Goal: Use online tool/utility

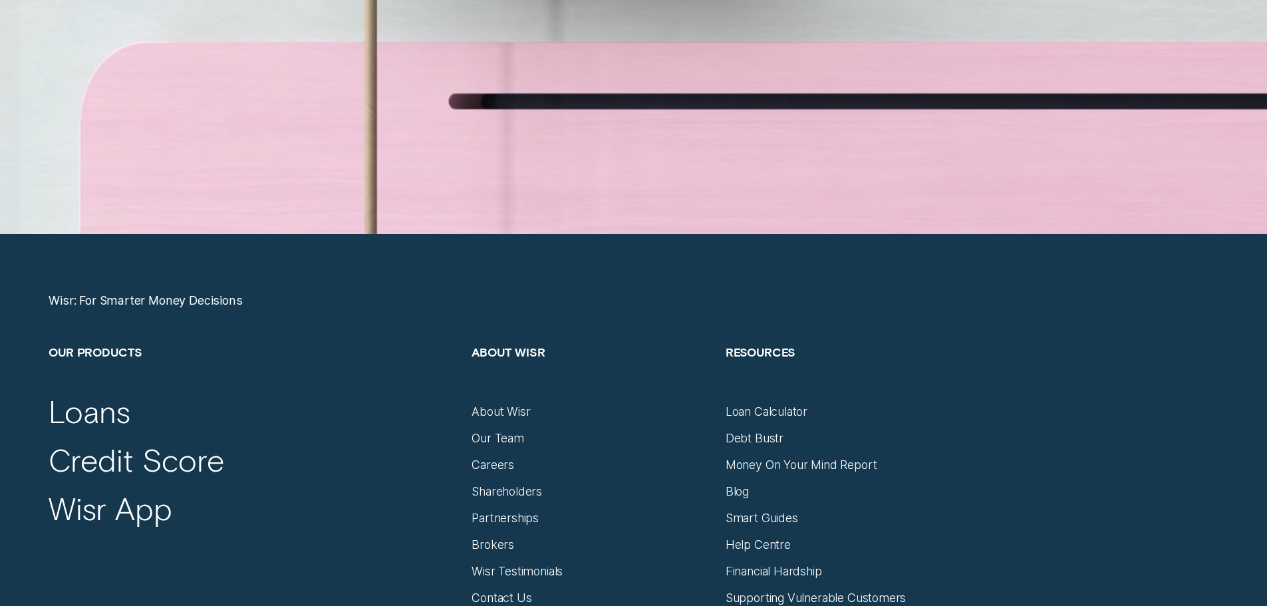
scroll to position [5586, 0]
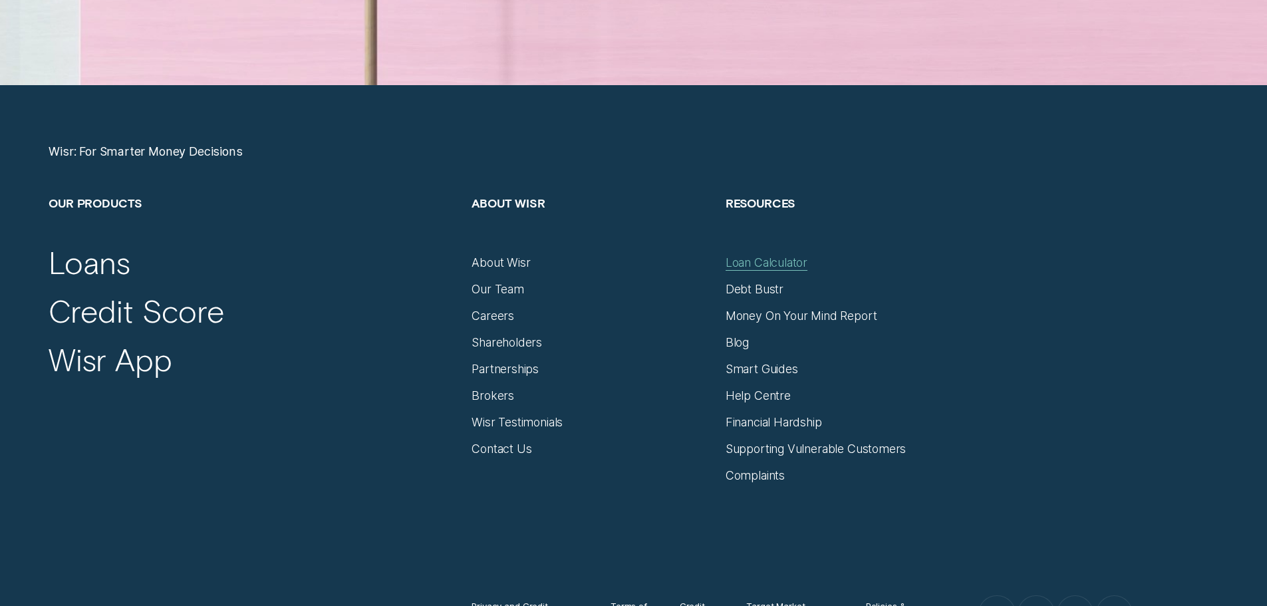
click at [787, 266] on div "Loan Calculator" at bounding box center [767, 262] width 82 height 15
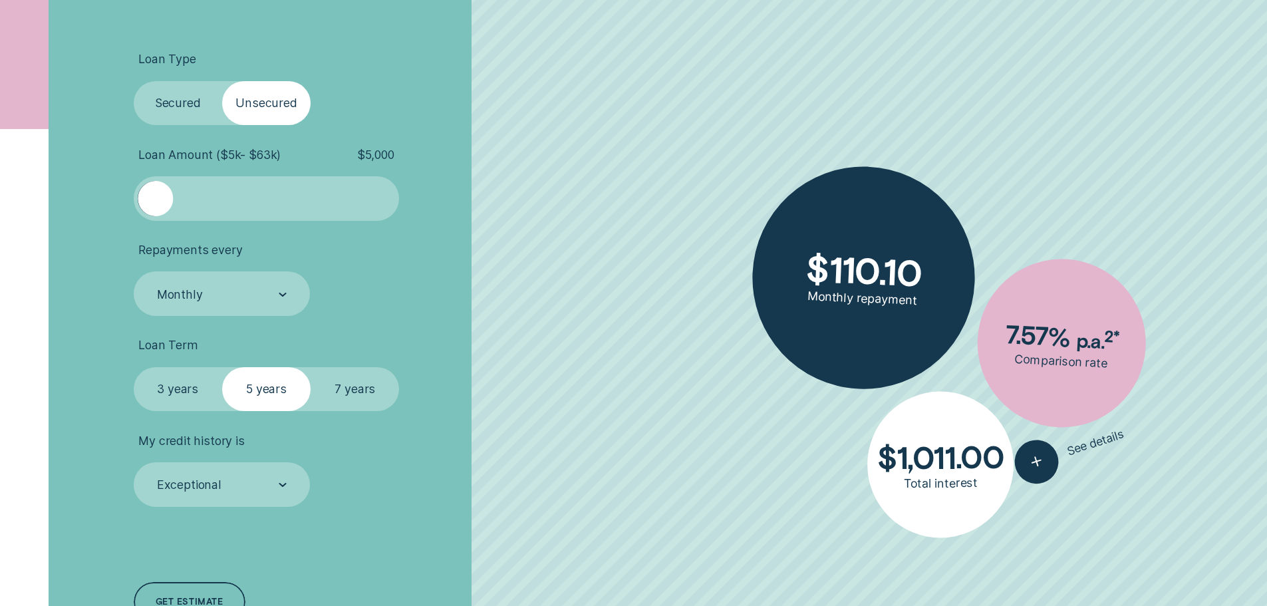
scroll to position [466, 0]
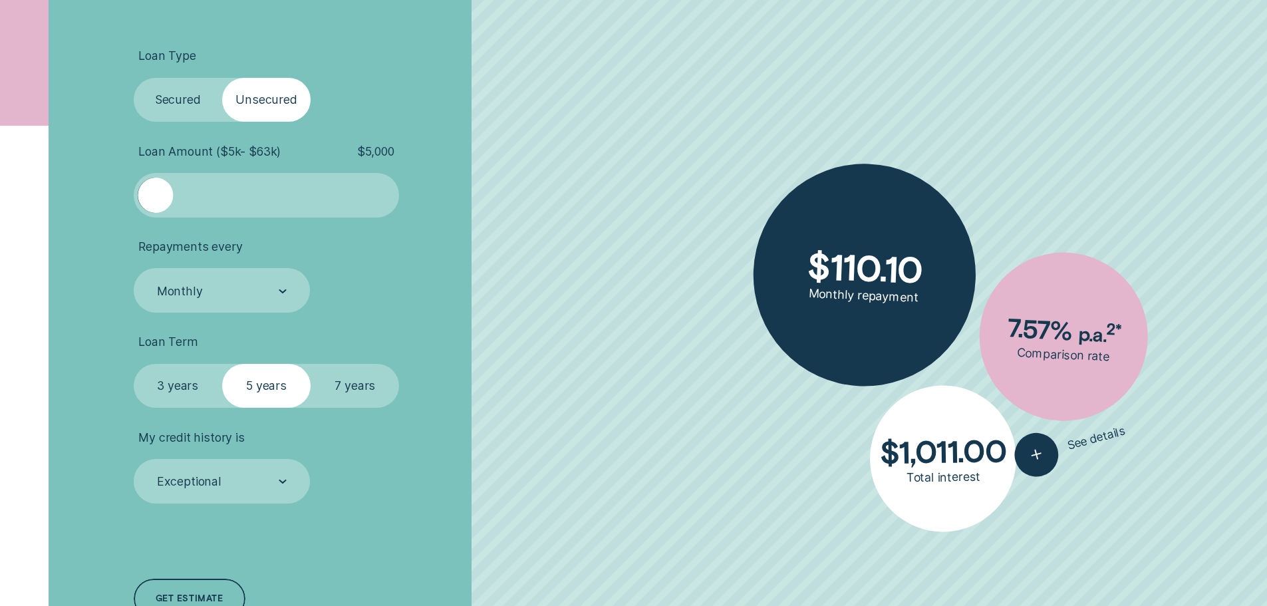
click at [160, 102] on label "Secured" at bounding box center [178, 100] width 88 height 45
click at [134, 78] on input "Secured" at bounding box center [134, 78] width 0 height 0
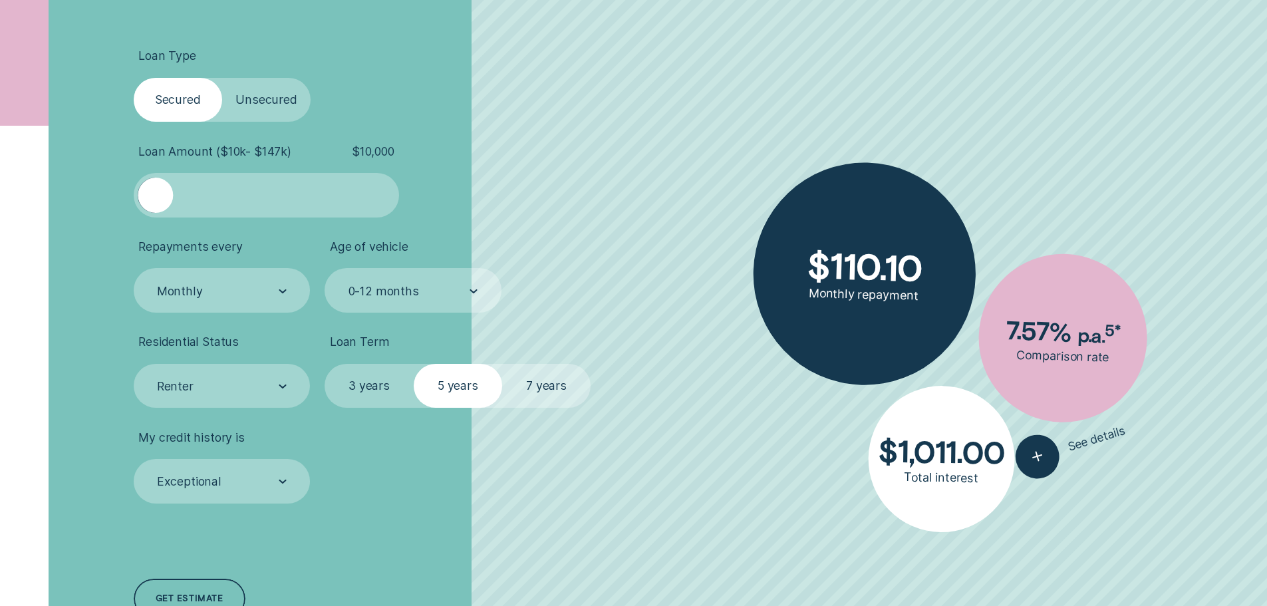
click at [269, 108] on label "Unsecured" at bounding box center [266, 100] width 88 height 45
click at [222, 78] on input "Unsecured" at bounding box center [222, 78] width 0 height 0
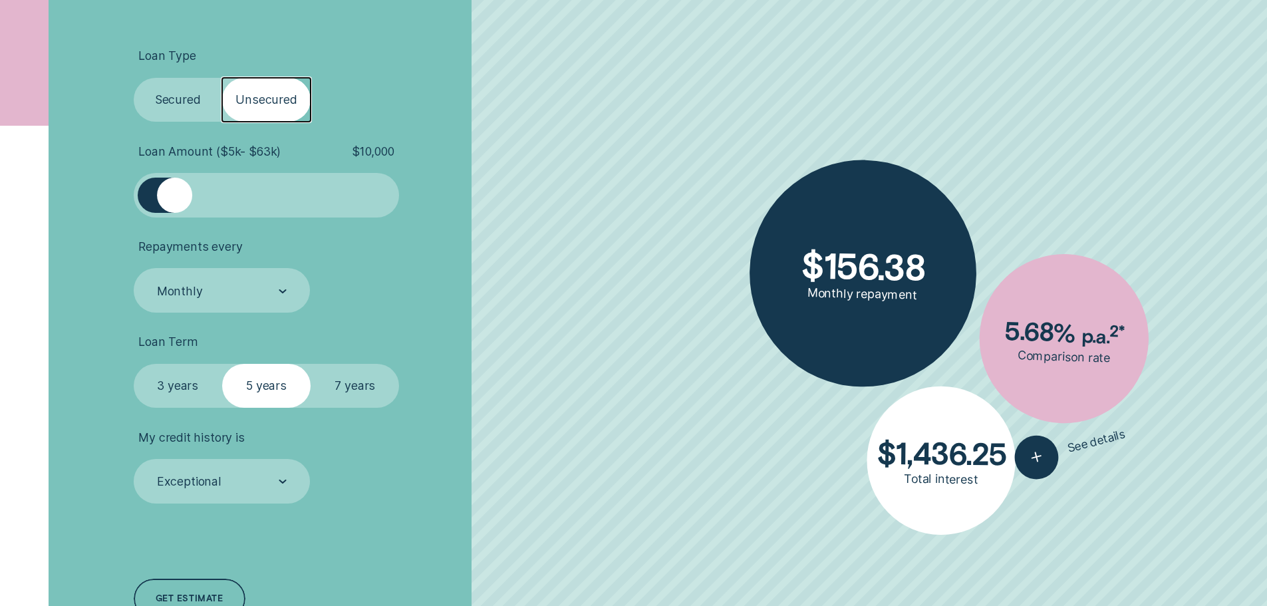
click at [359, 390] on label "7 years" at bounding box center [355, 386] width 88 height 45
click at [311, 364] on input "7 years" at bounding box center [311, 364] width 0 height 0
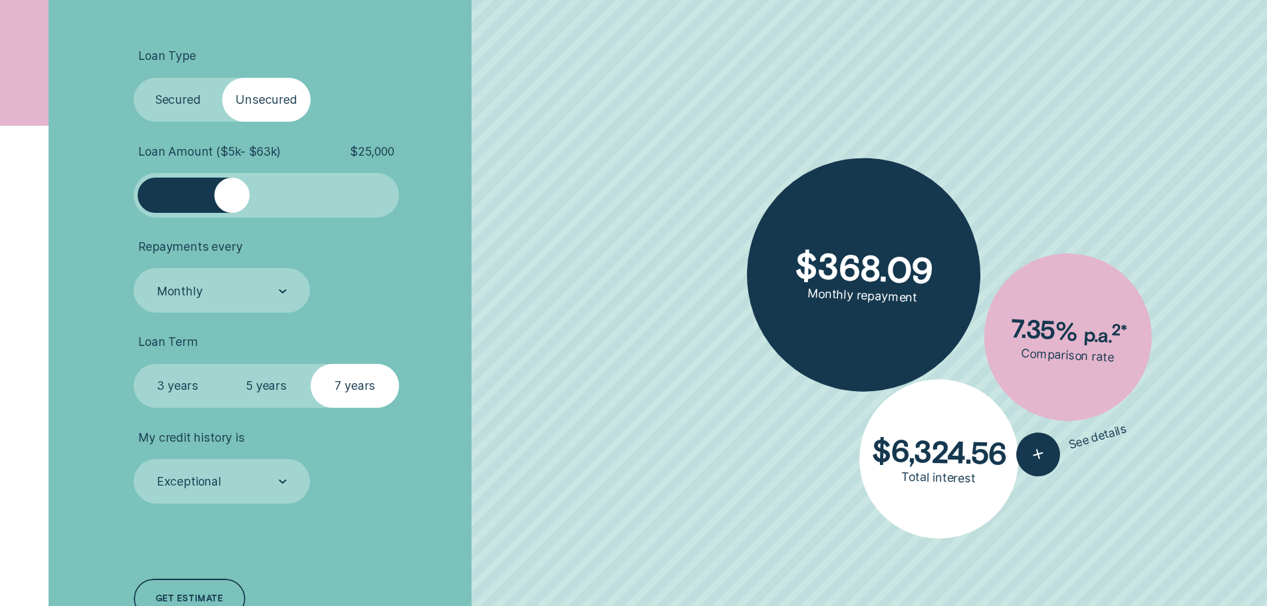
drag, startPoint x: 180, startPoint y: 202, endPoint x: 233, endPoint y: 207, distance: 53.5
click at [233, 207] on div at bounding box center [231, 195] width 35 height 35
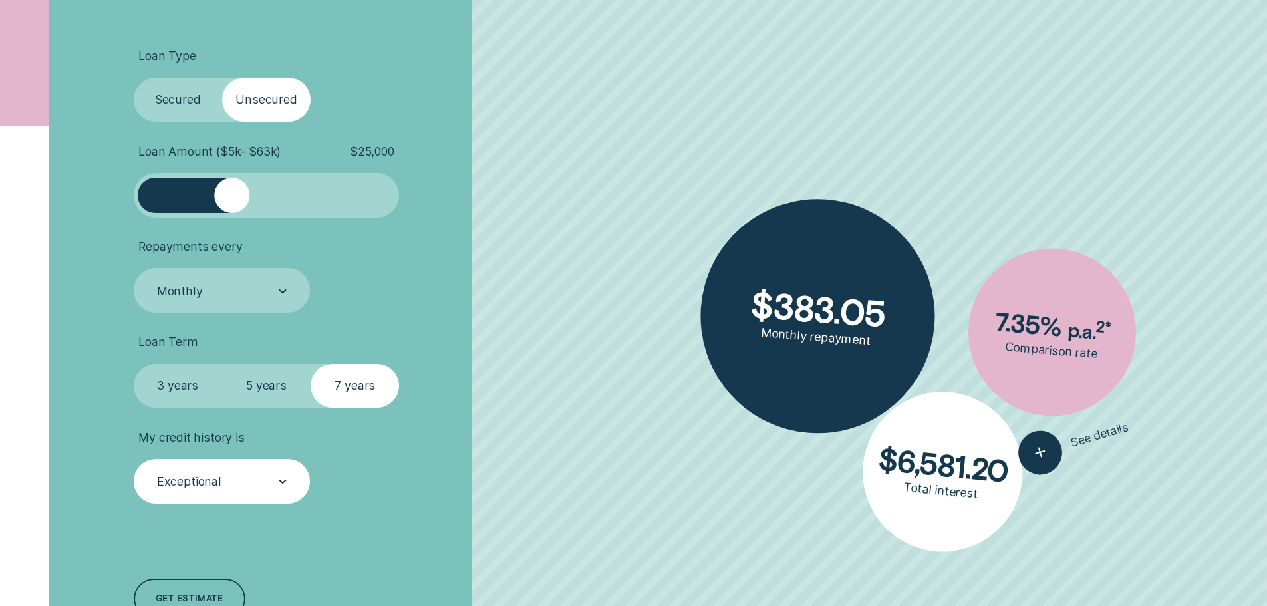
click at [184, 482] on div "Exceptional" at bounding box center [189, 481] width 65 height 15
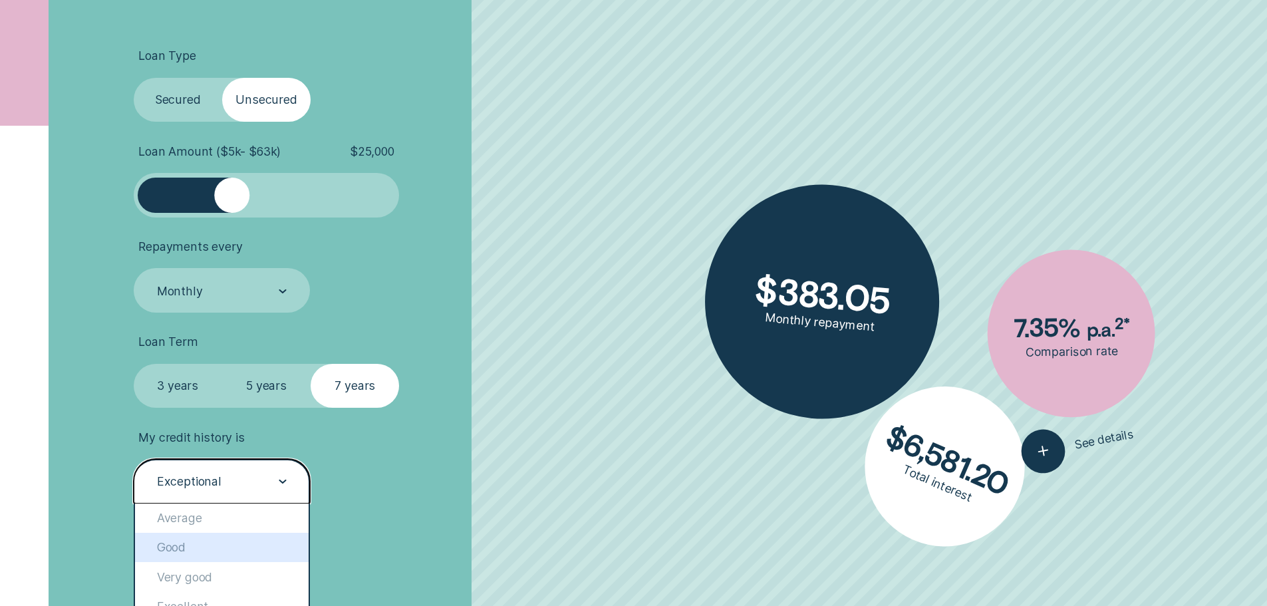
scroll to position [599, 0]
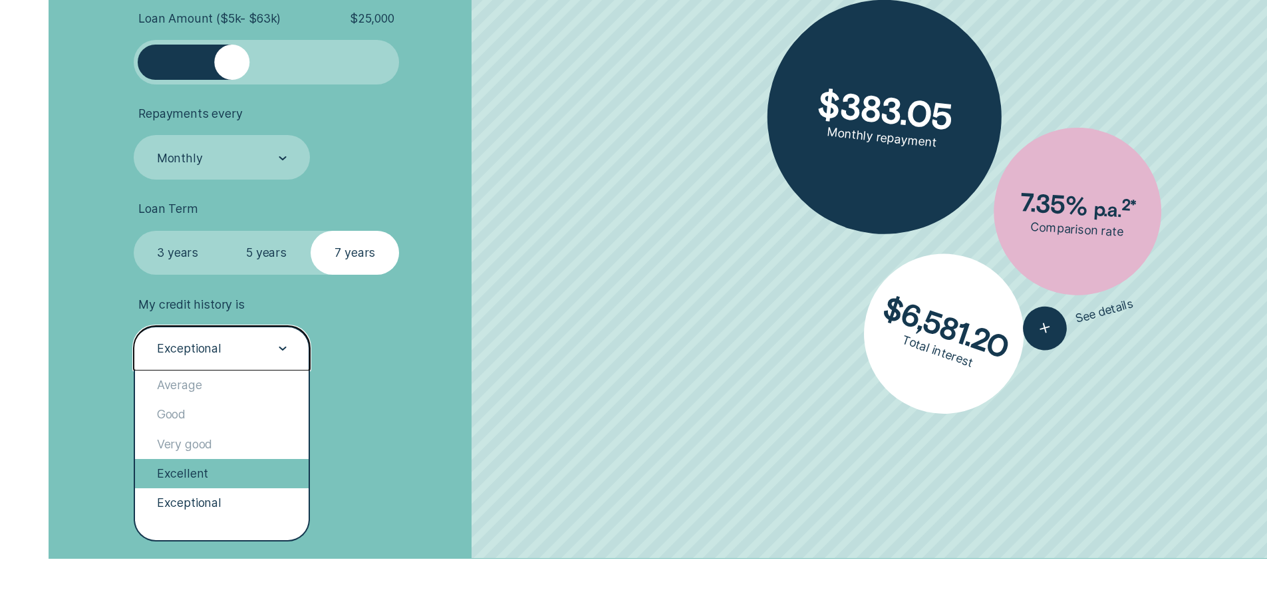
click at [221, 470] on div "Excellent" at bounding box center [222, 473] width 174 height 29
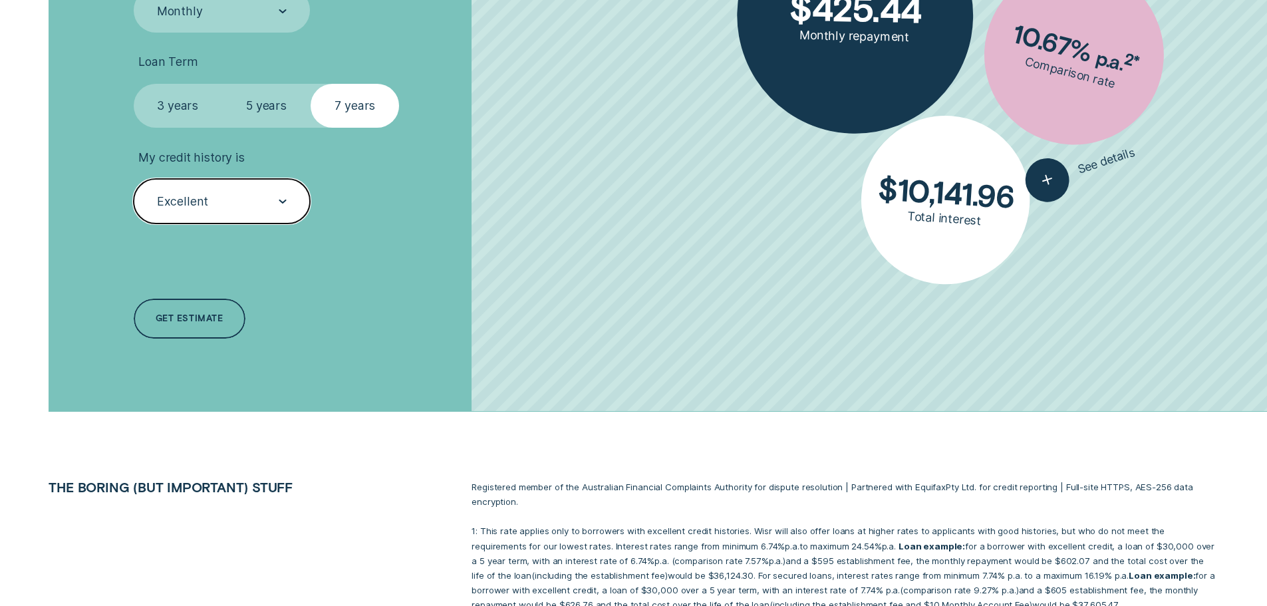
scroll to position [865, 0]
